Goal: Information Seeking & Learning: Learn about a topic

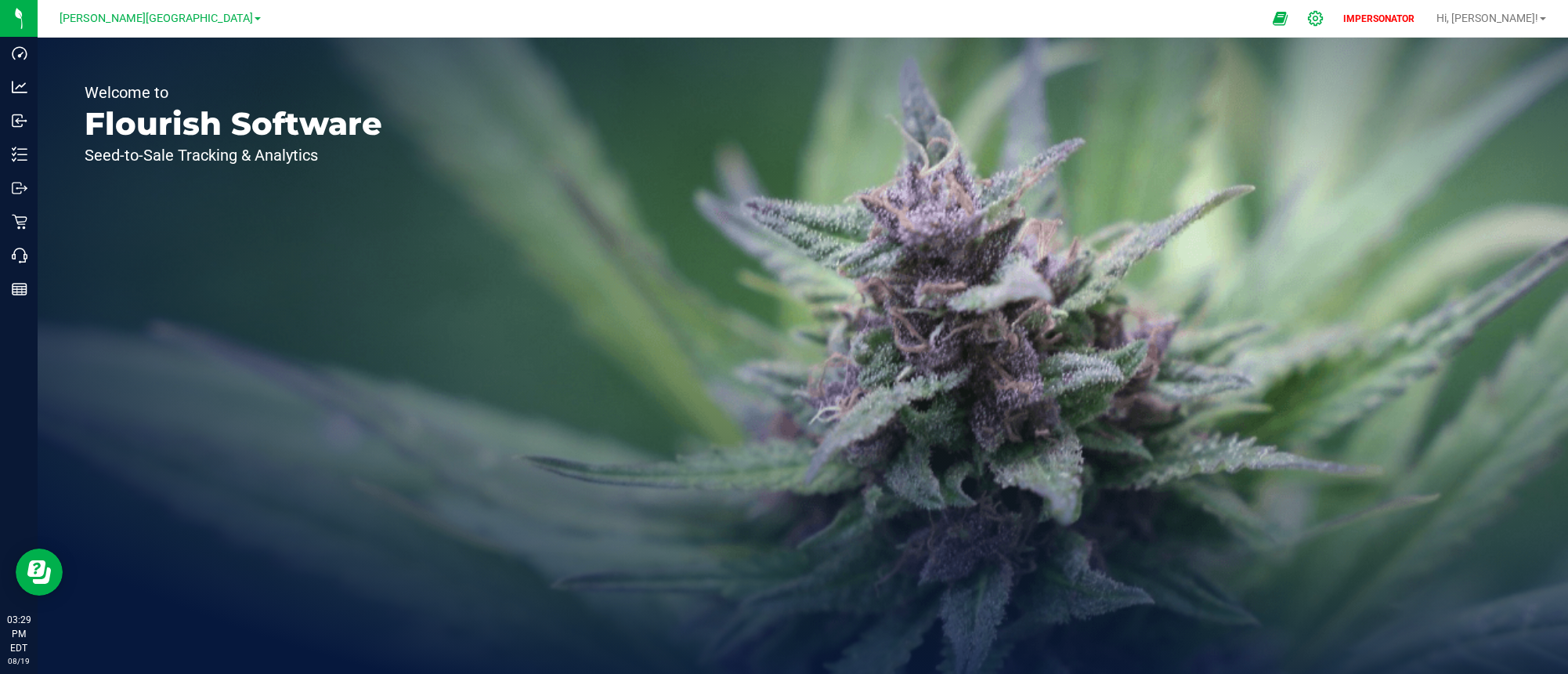
click at [1324, 22] on icon at bounding box center [1315, 18] width 17 height 17
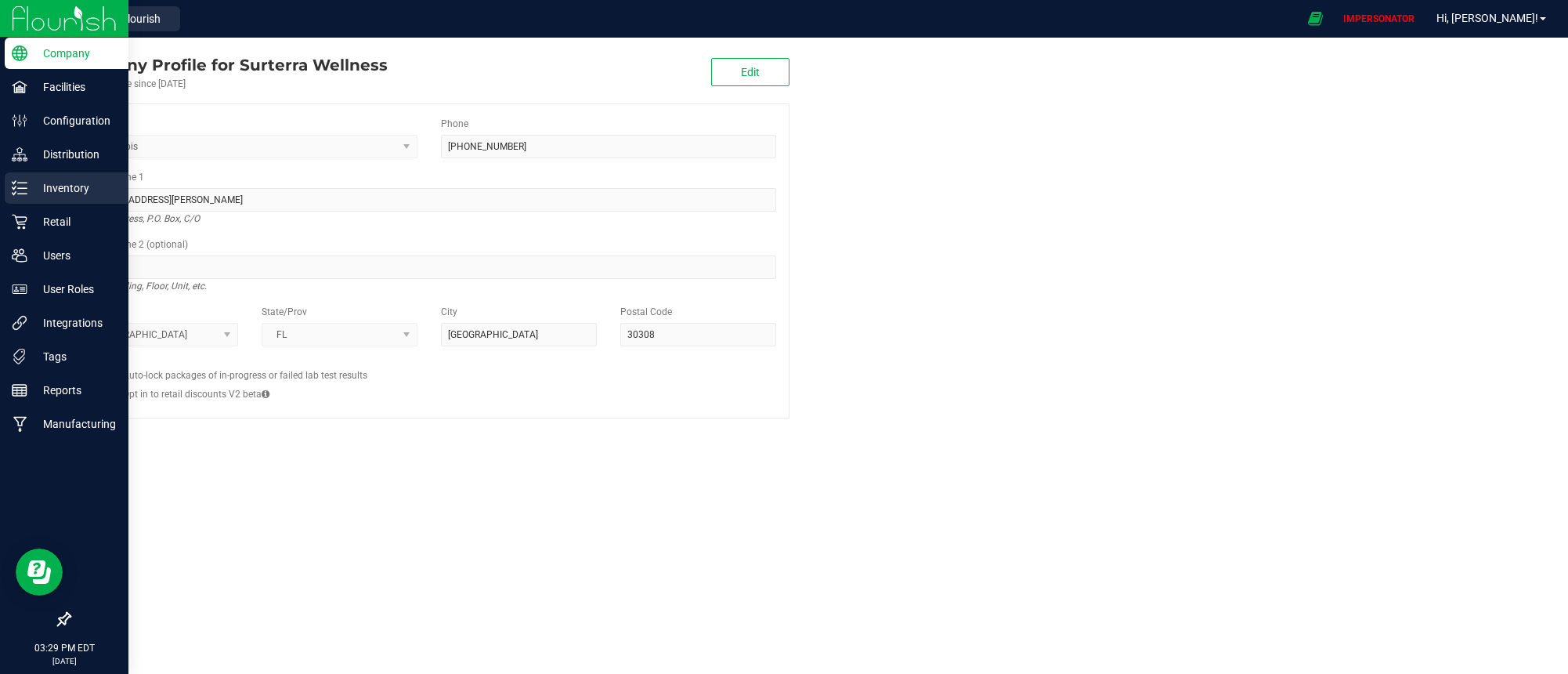
click at [28, 189] on p "Inventory" at bounding box center [74, 188] width 94 height 19
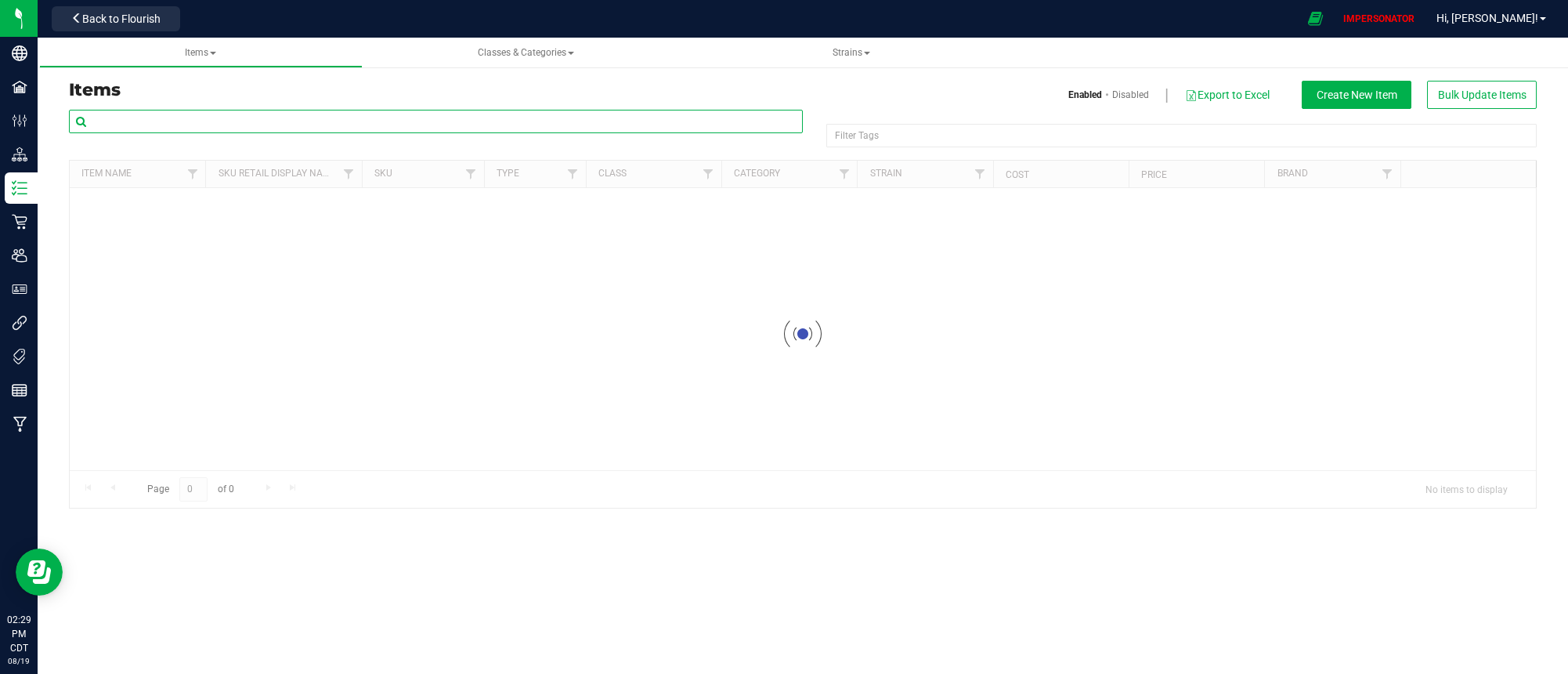
click at [282, 124] on input "text" at bounding box center [435, 122] width 734 height 24
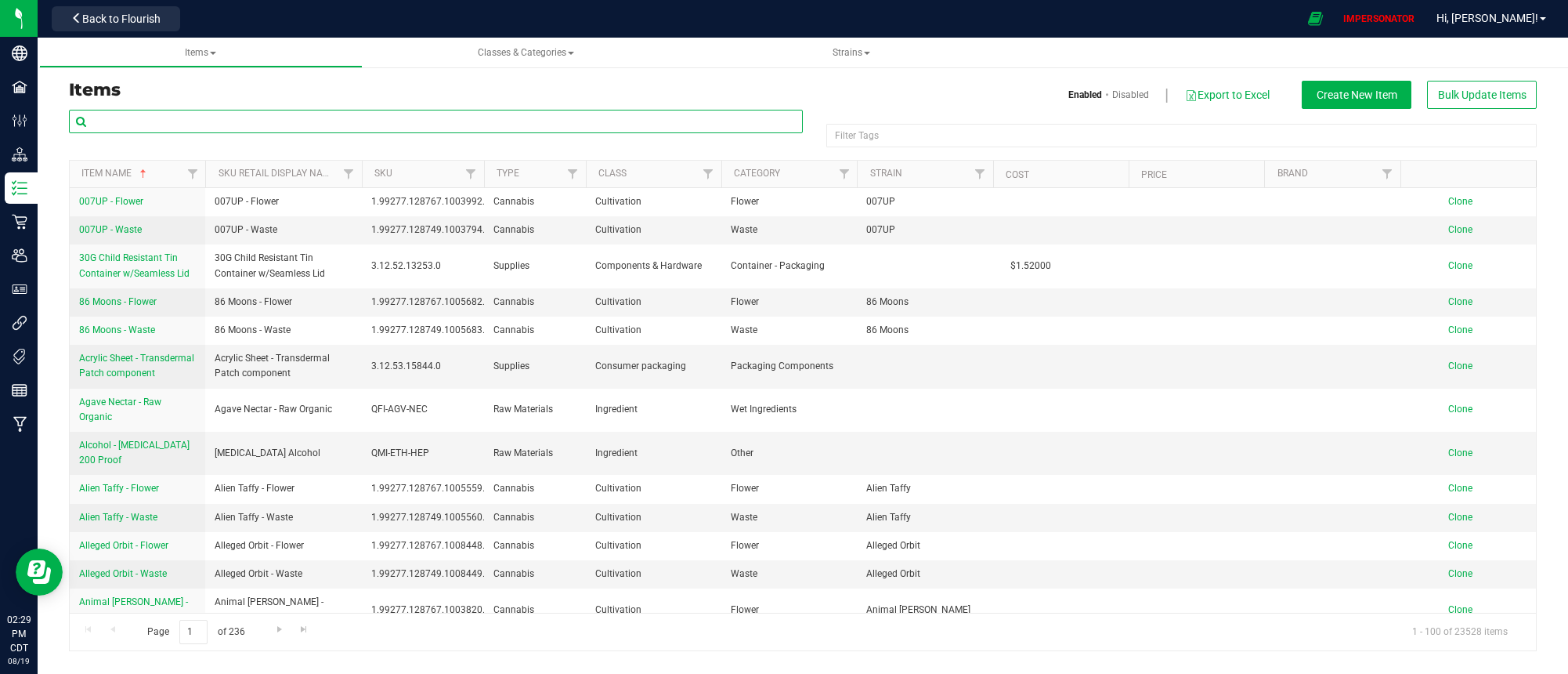
paste input "WGT - FLOWER - UNTRIMMED - GL4 - HYI"
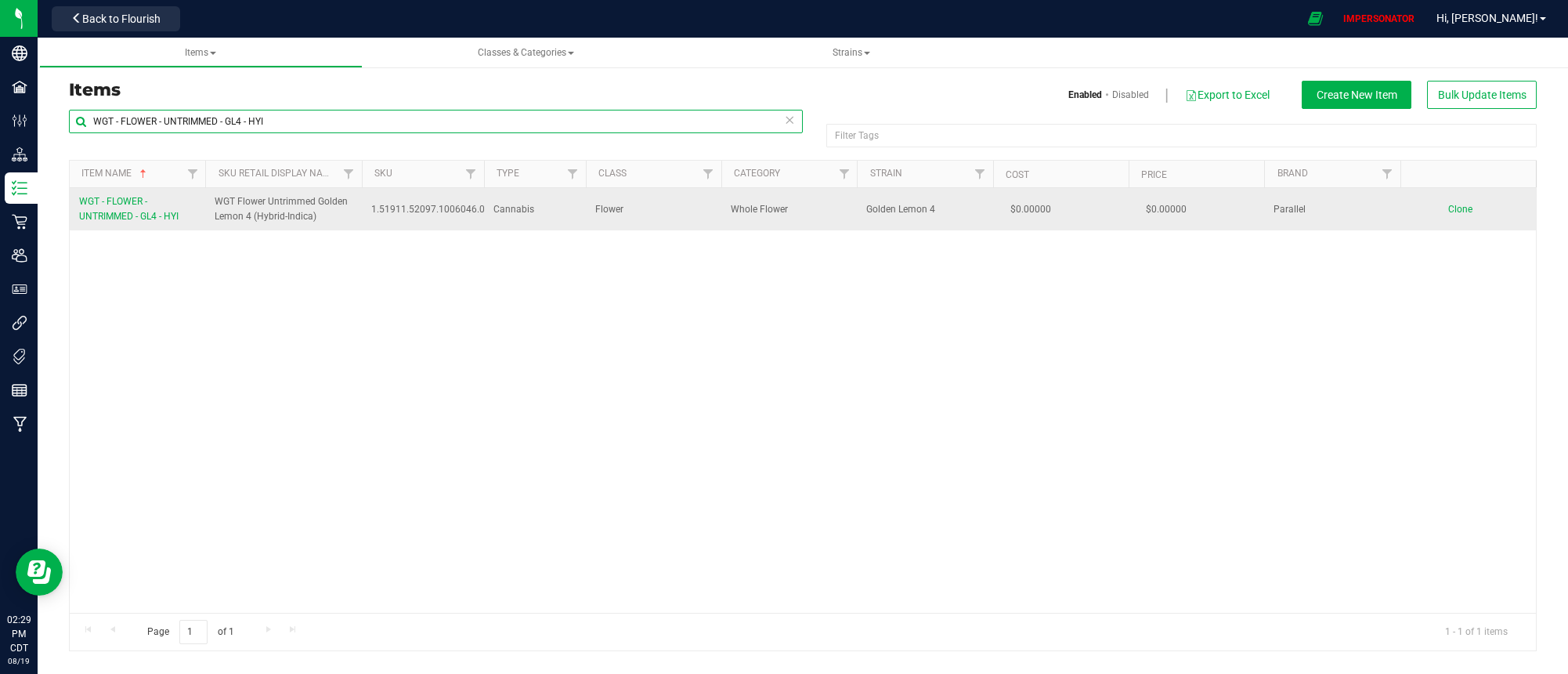
type input "WGT - FLOWER - UNTRIMMED - GL4 - HYI"
click at [118, 209] on link "WGT - FLOWER - UNTRIMMED - GL4 - HYI" at bounding box center [137, 209] width 117 height 30
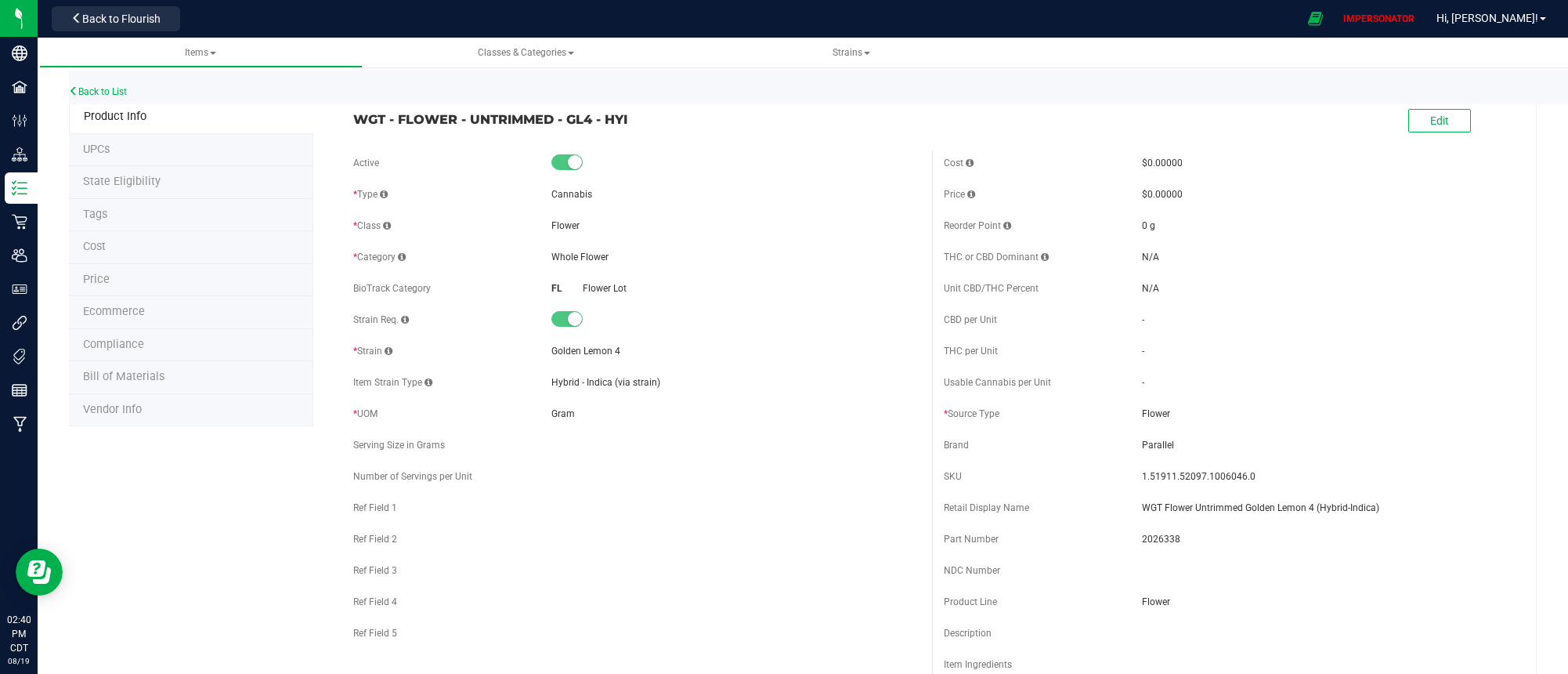
drag, startPoint x: 353, startPoint y: 118, endPoint x: 639, endPoint y: 115, distance: 286.0
click at [639, 115] on span "WGT - FLOWER - UNTRIMMED - GL4 - HYI" at bounding box center [636, 119] width 566 height 19
copy span "WGT - FLOWER - UNTRIMMED - GL4 - HYI"
click at [85, 93] on link "Back to List" at bounding box center [97, 92] width 58 height 11
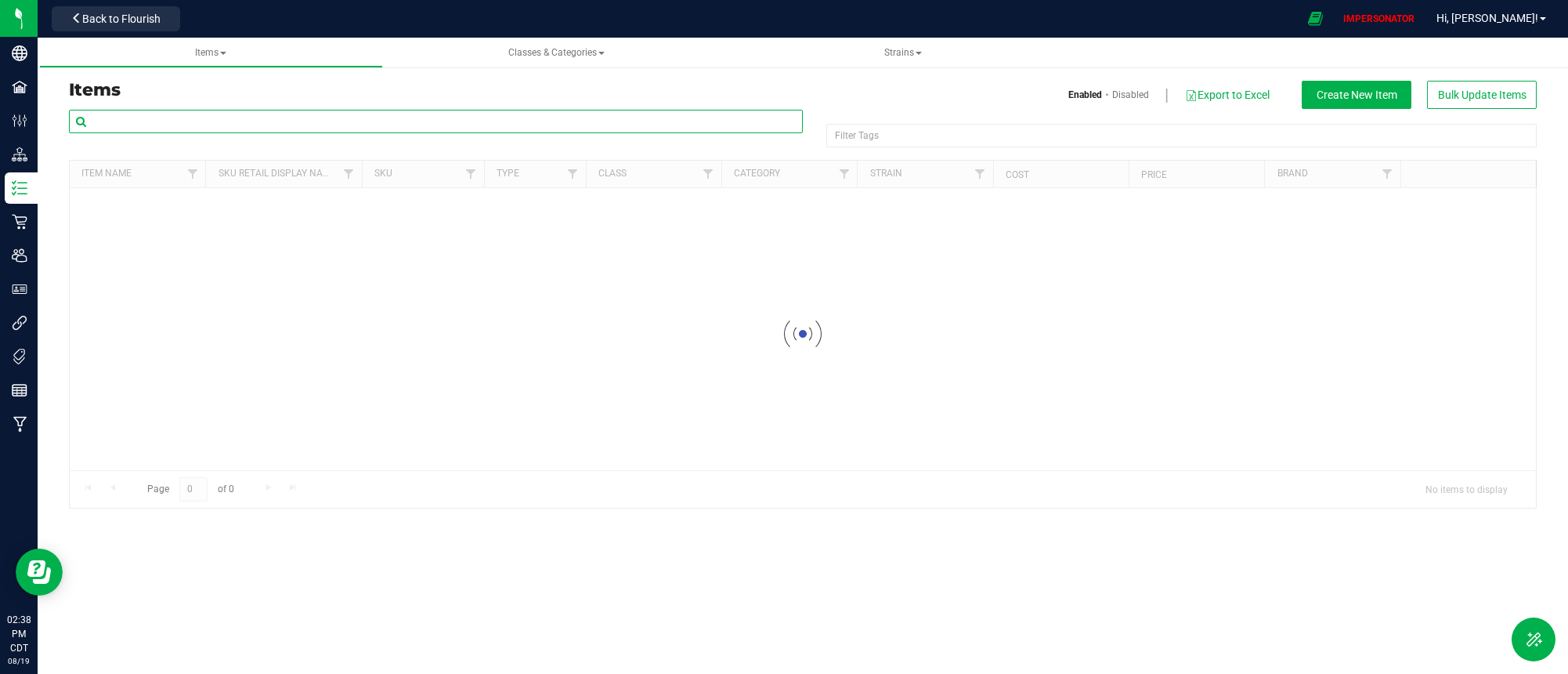
click at [344, 113] on input "text" at bounding box center [435, 122] width 734 height 24
paste input "EAC - SEED - GDR - HYB"
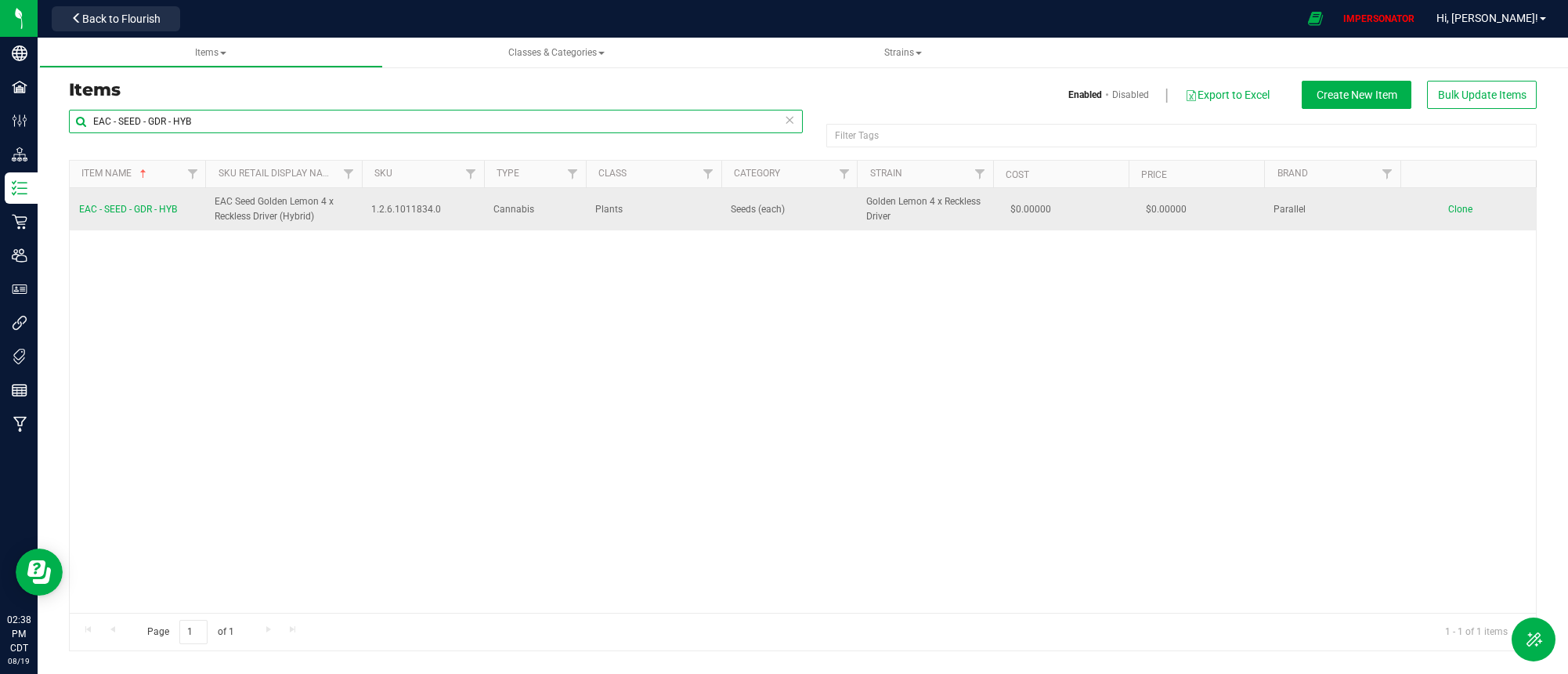
type input "EAC - SEED - GDR - HYB"
click at [141, 207] on span "EAC - SEED - GDR - HYB" at bounding box center [128, 209] width 98 height 11
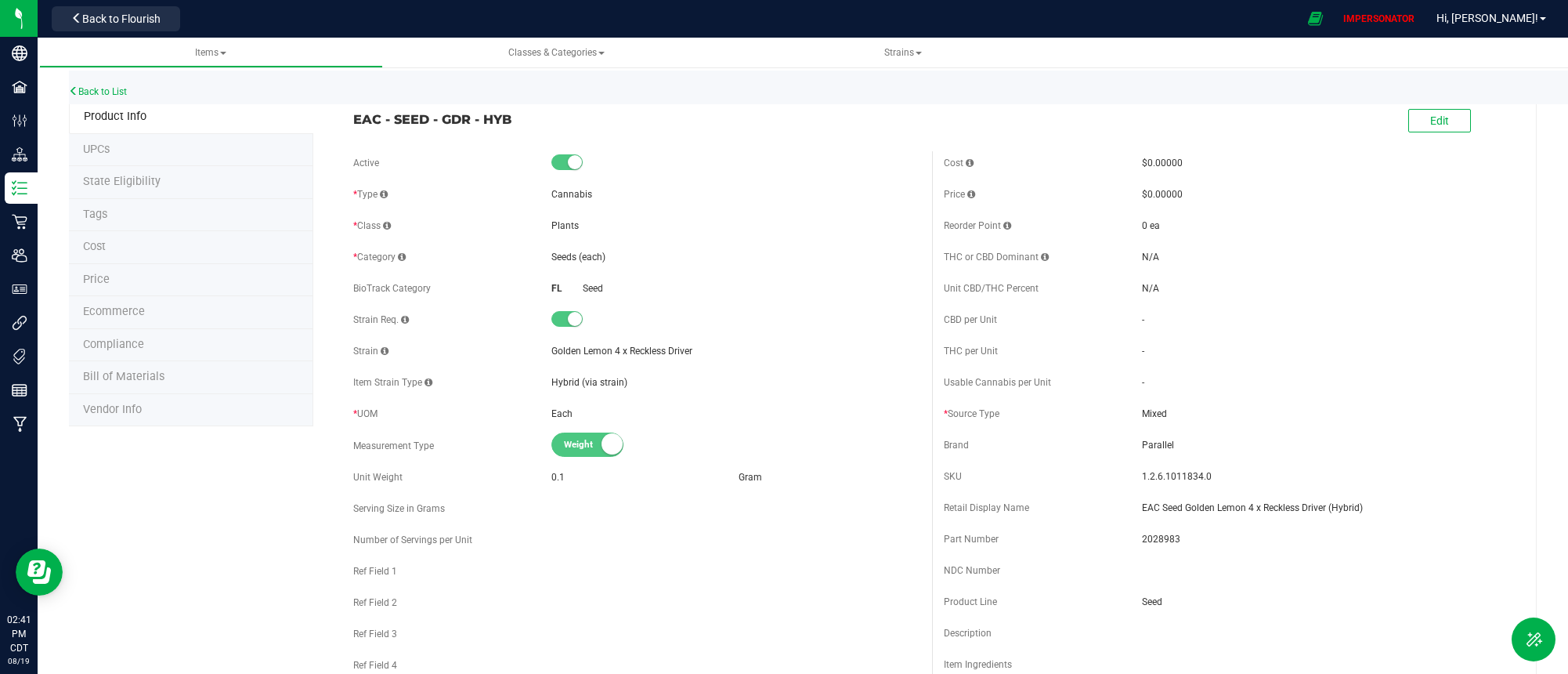
click at [359, 126] on span "EAC - SEED - GDR - HYB" at bounding box center [636, 119] width 566 height 19
drag, startPoint x: 353, startPoint y: 121, endPoint x: 592, endPoint y: 121, distance: 239.0
click at [592, 121] on span "EAC - SEED - GDR - HYB" at bounding box center [636, 119] width 566 height 19
copy span "EAC - SEED - GDR - HYB"
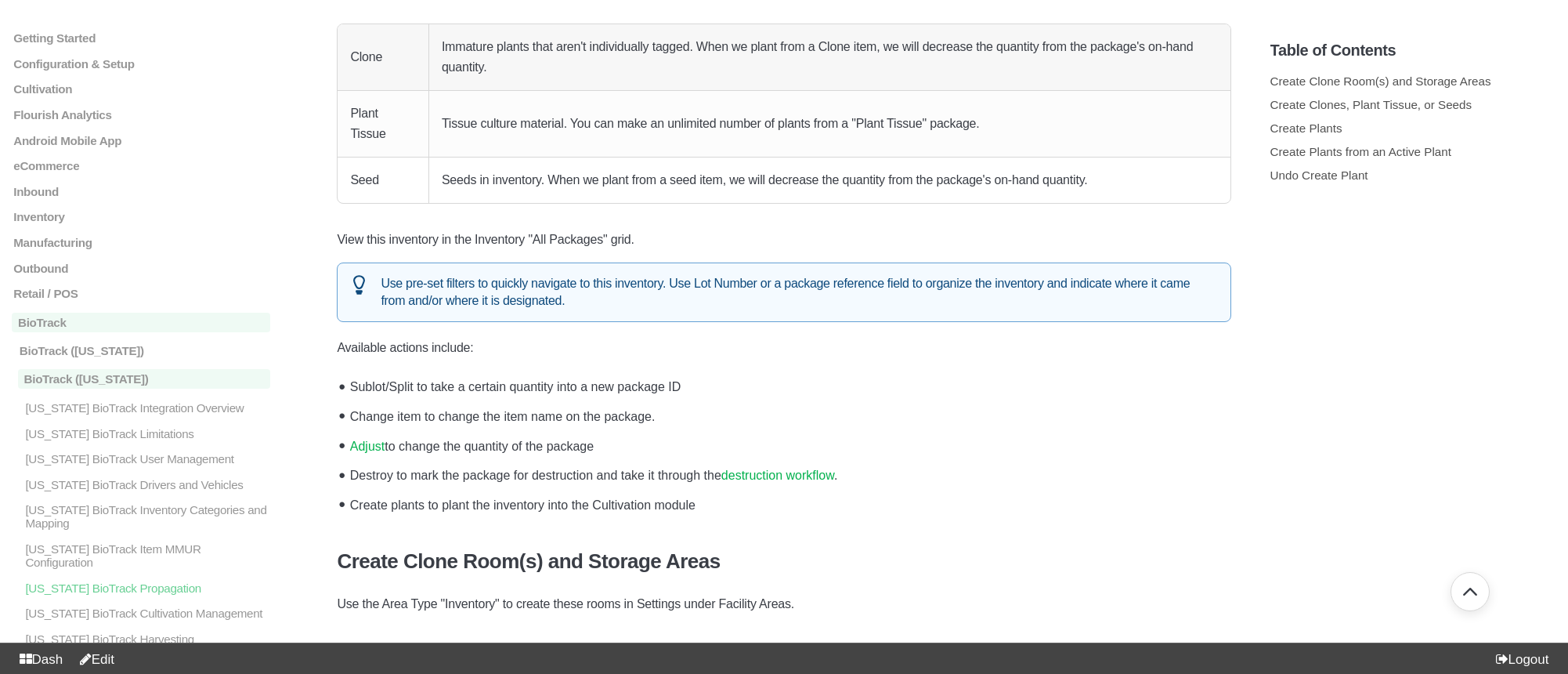
scroll to position [495, 0]
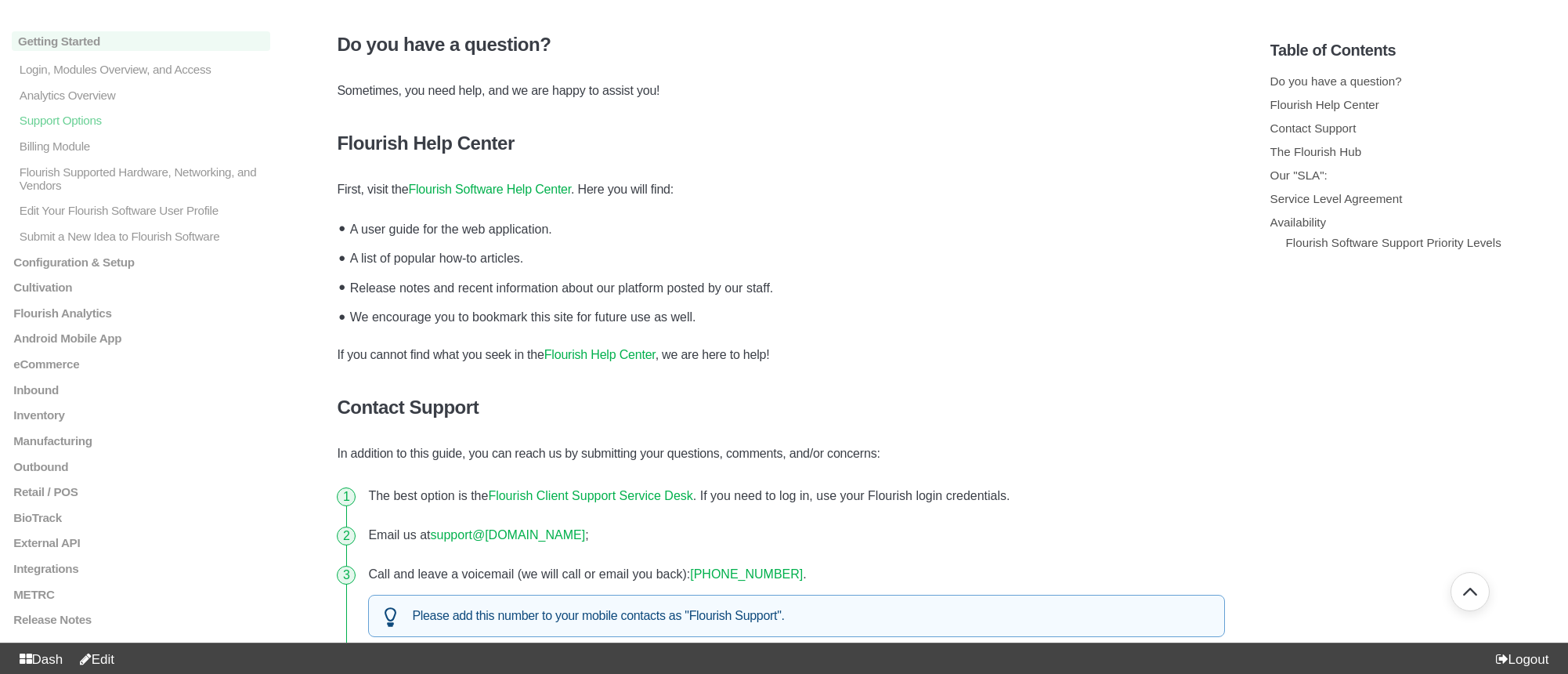
scroll to position [312, 0]
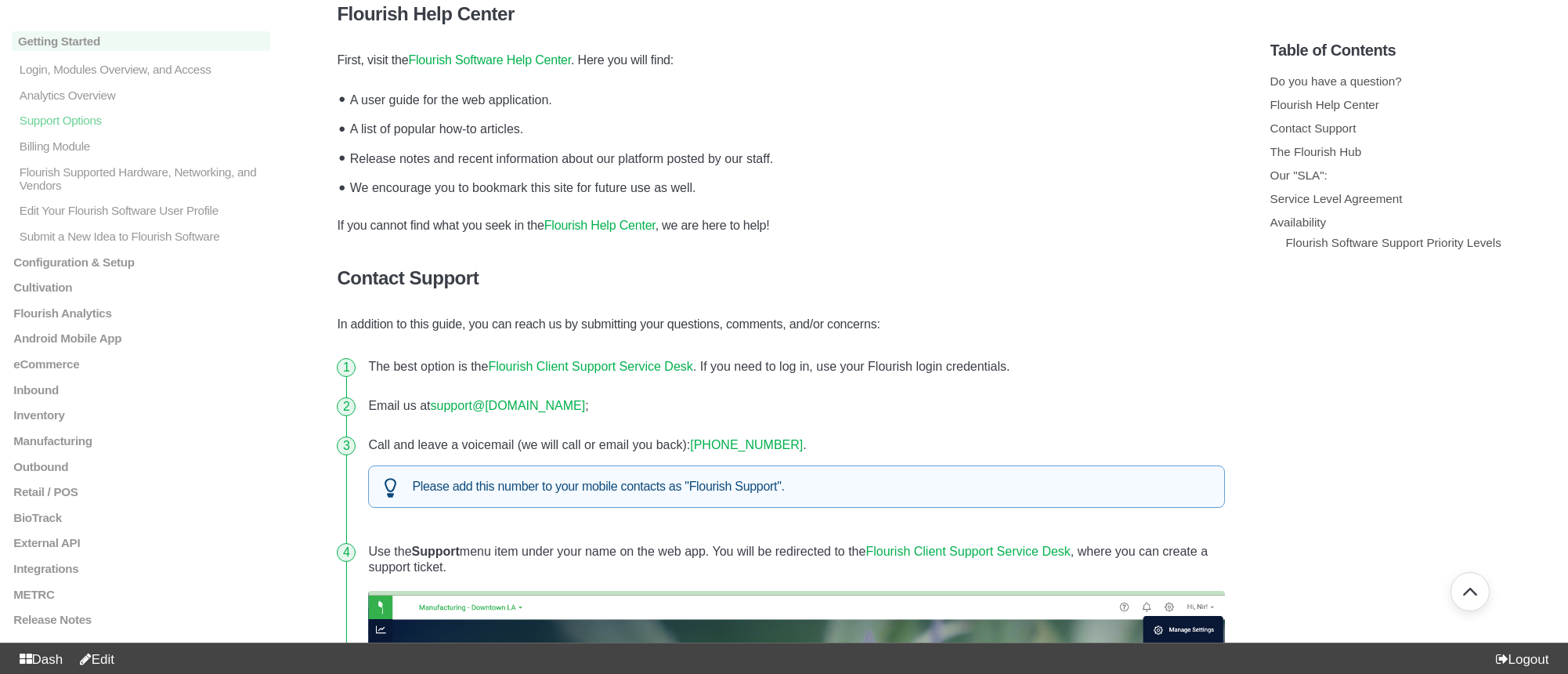
click at [658, 370] on link "Flourish Client Support Service Desk" at bounding box center [590, 366] width 205 height 13
